Goal: Communication & Community: Answer question/provide support

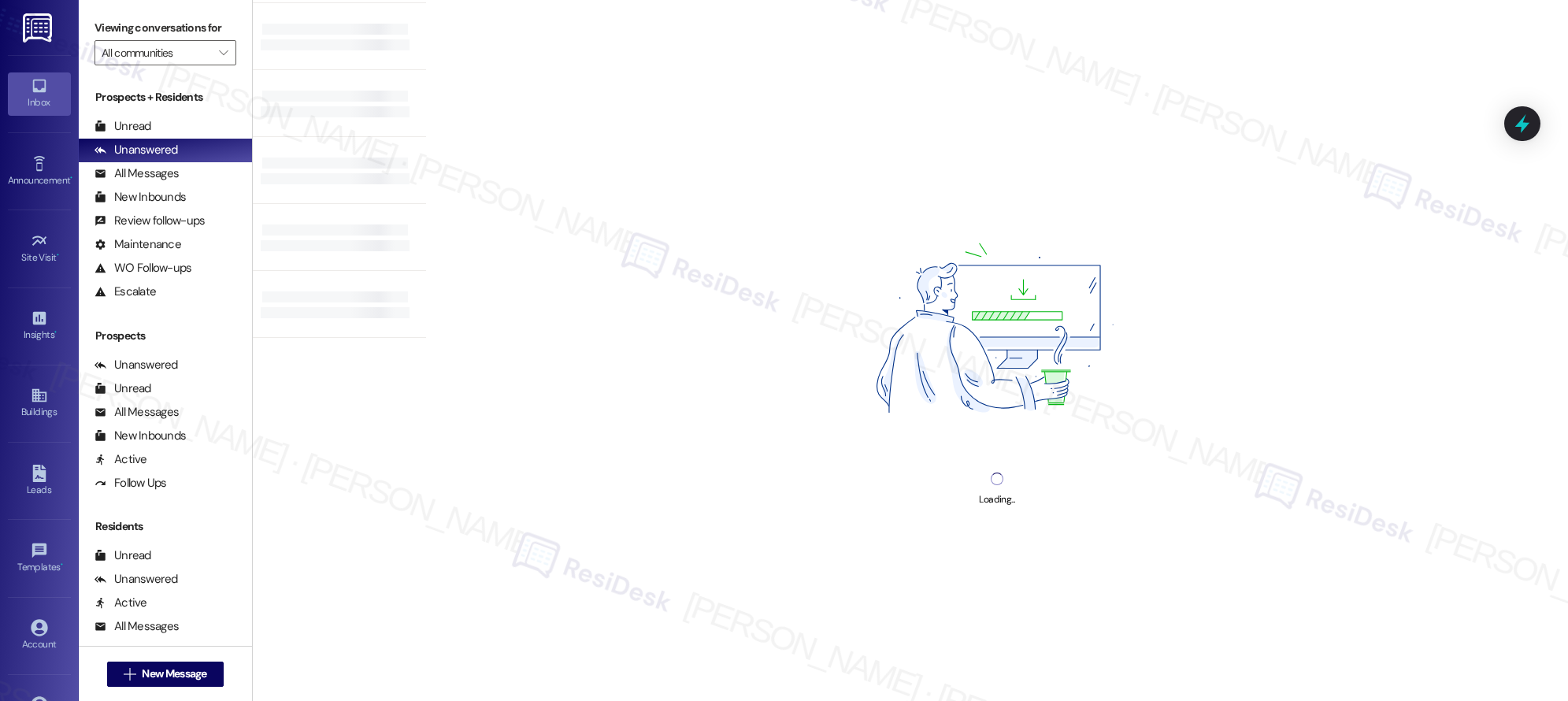
scroll to position [319, 0]
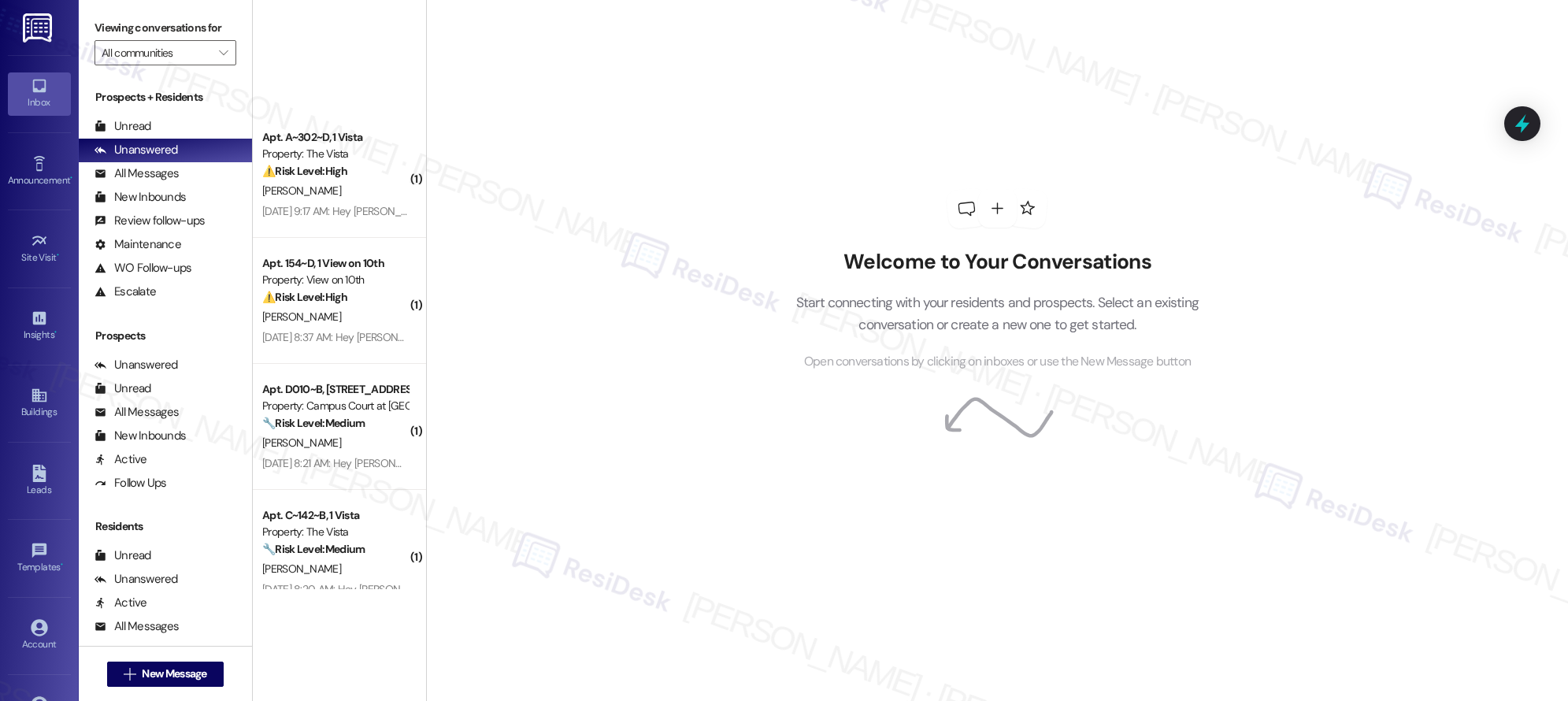
scroll to position [5962, 0]
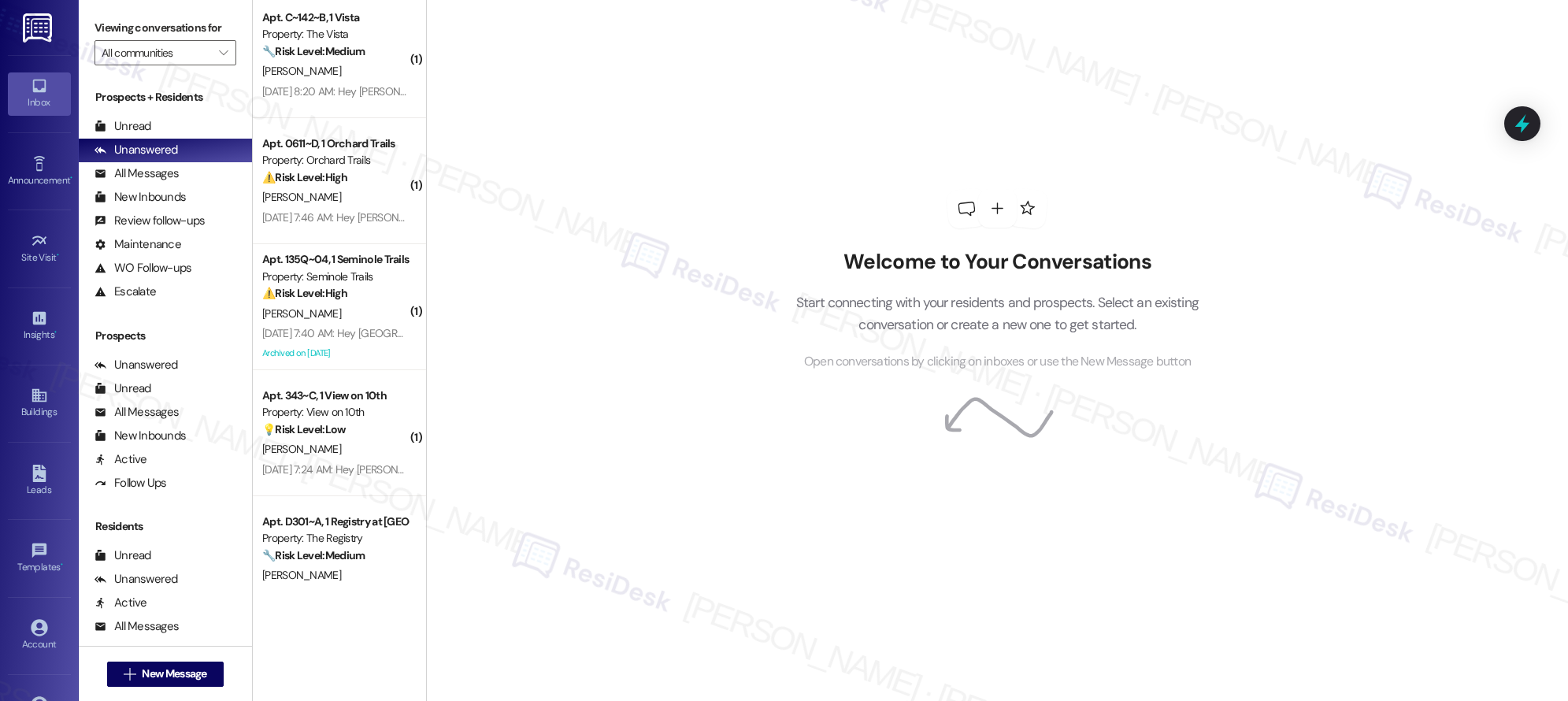
scroll to position [5962, 0]
